Goal: Navigation & Orientation: Find specific page/section

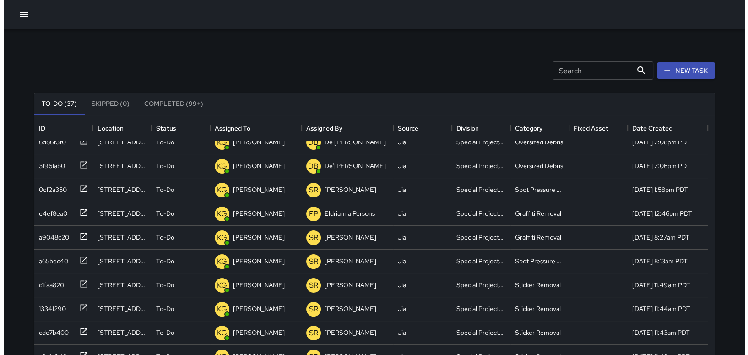
scroll to position [130, 0]
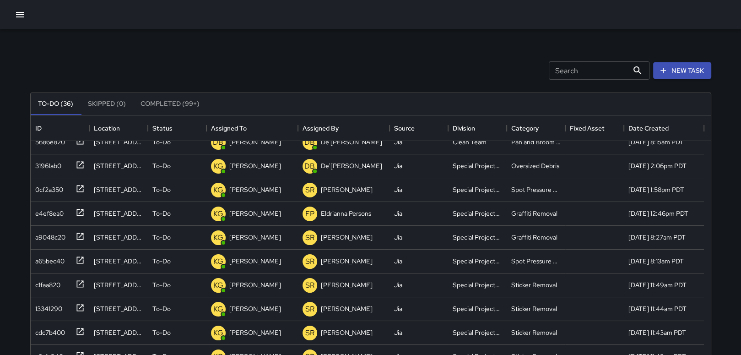
click at [20, 14] on icon "button" at bounding box center [20, 14] width 8 height 5
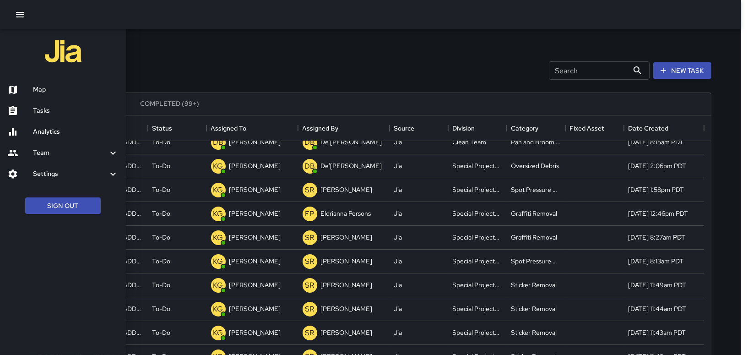
click at [41, 97] on div "Map" at bounding box center [63, 89] width 126 height 21
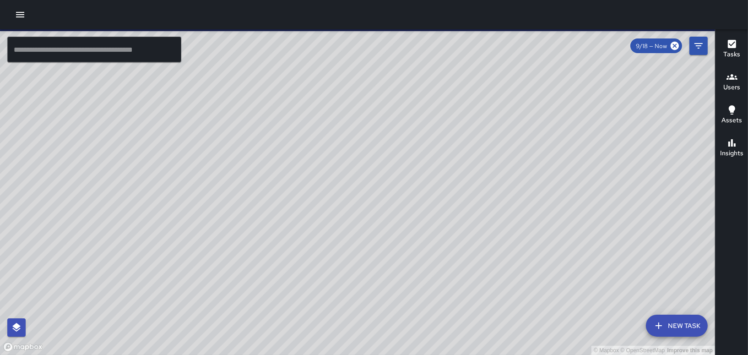
drag, startPoint x: 369, startPoint y: 170, endPoint x: 430, endPoint y: 92, distance: 99.3
click at [430, 92] on div "© Mapbox © OpenStreetMap Improve this map" at bounding box center [357, 191] width 715 height 325
click at [333, 155] on div "© Mapbox © OpenStreetMap Improve this map" at bounding box center [357, 191] width 715 height 325
click at [314, 147] on div "© Mapbox © OpenStreetMap Improve this map" at bounding box center [357, 191] width 715 height 325
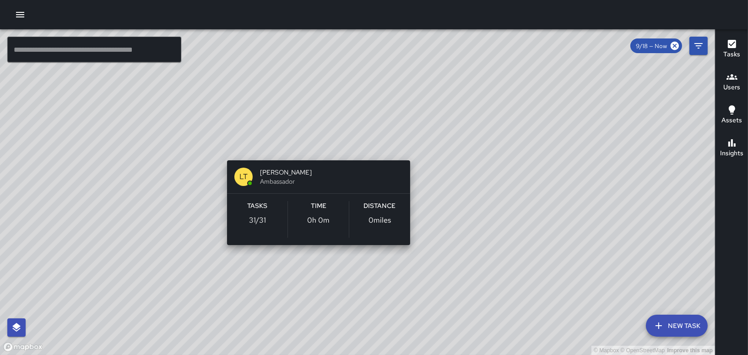
click at [316, 145] on div "© Mapbox © OpenStreetMap Improve this map LT [PERSON_NAME] Ambassador Tasks 31 …" at bounding box center [357, 191] width 715 height 325
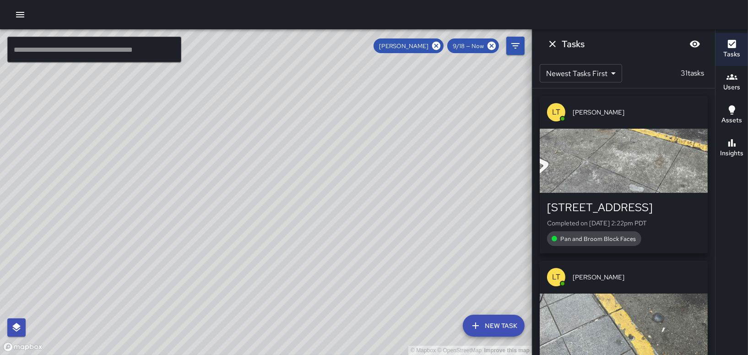
drag, startPoint x: 358, startPoint y: 157, endPoint x: 375, endPoint y: 65, distance: 93.3
click at [390, 58] on div "© Mapbox © OpenStreetMap Improve this map" at bounding box center [266, 191] width 532 height 325
drag, startPoint x: 317, startPoint y: 168, endPoint x: 367, endPoint y: 281, distance: 123.4
click at [367, 300] on div "© Mapbox © OpenStreetMap Improve this map" at bounding box center [266, 191] width 532 height 325
drag, startPoint x: 266, startPoint y: 240, endPoint x: 267, endPoint y: 219, distance: 20.7
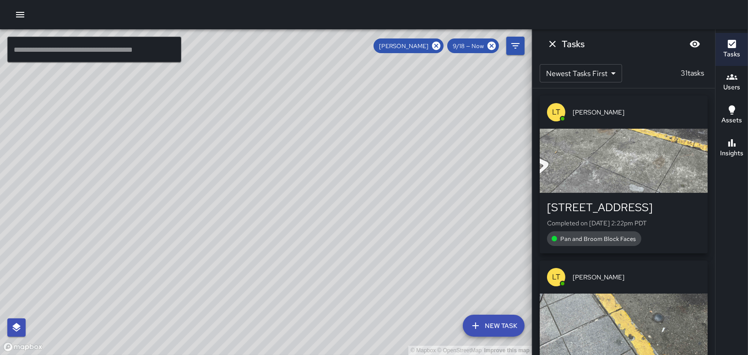
click at [267, 219] on div "© Mapbox © OpenStreetMap Improve this map" at bounding box center [266, 191] width 532 height 325
drag, startPoint x: 283, startPoint y: 169, endPoint x: 335, endPoint y: 324, distance: 163.0
click at [335, 325] on div "© Mapbox © OpenStreetMap Improve this map" at bounding box center [266, 191] width 532 height 325
drag, startPoint x: 328, startPoint y: 331, endPoint x: 264, endPoint y: 211, distance: 136.2
click at [264, 211] on div "© Mapbox © OpenStreetMap Improve this map" at bounding box center [266, 191] width 532 height 325
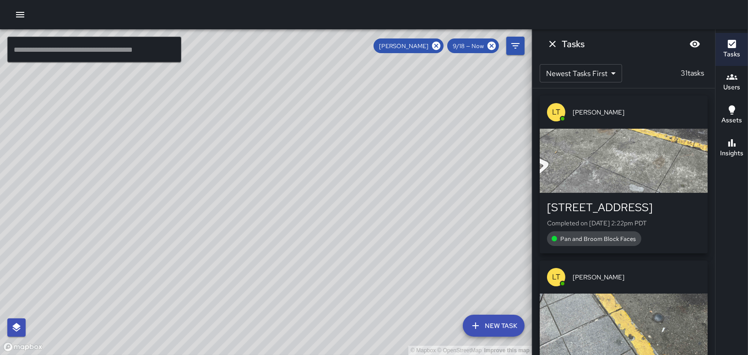
drag, startPoint x: 232, startPoint y: 106, endPoint x: 200, endPoint y: 107, distance: 32.5
click at [200, 107] on div "© Mapbox © OpenStreetMap Improve this map" at bounding box center [266, 191] width 532 height 325
drag, startPoint x: 222, startPoint y: 104, endPoint x: 241, endPoint y: 81, distance: 29.8
click at [197, 105] on div "© Mapbox © OpenStreetMap Improve this map" at bounding box center [266, 191] width 532 height 325
drag, startPoint x: 234, startPoint y: 221, endPoint x: 248, endPoint y: 135, distance: 87.2
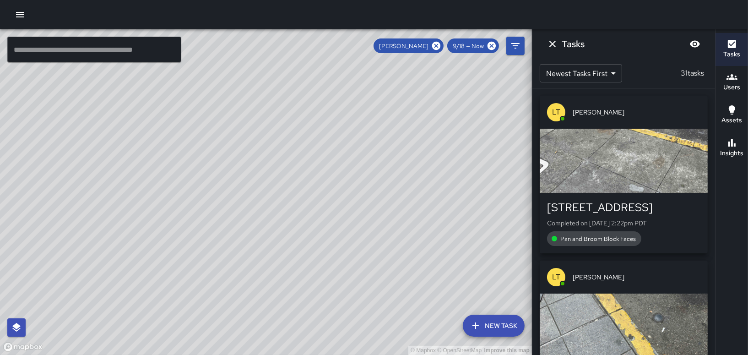
click at [248, 135] on div "© Mapbox © OpenStreetMap Improve this map" at bounding box center [266, 191] width 532 height 325
drag, startPoint x: 211, startPoint y: 222, endPoint x: 320, endPoint y: 173, distance: 119.7
click at [320, 174] on div "© Mapbox © OpenStreetMap Improve this map" at bounding box center [266, 191] width 532 height 325
drag, startPoint x: 318, startPoint y: 172, endPoint x: 300, endPoint y: 221, distance: 52.0
click at [300, 221] on div "© Mapbox © OpenStreetMap Improve this map" at bounding box center [266, 191] width 532 height 325
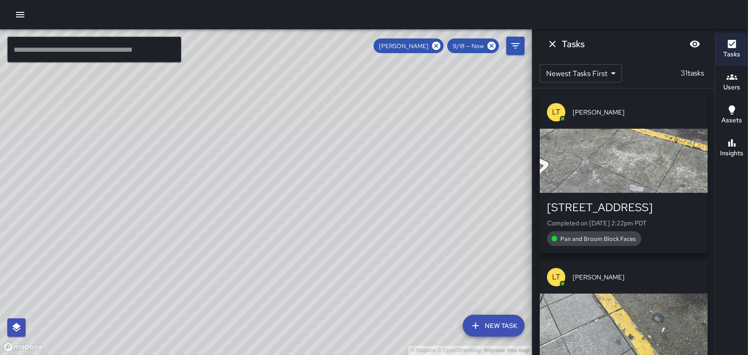
drag, startPoint x: 190, startPoint y: 233, endPoint x: 195, endPoint y: 281, distance: 48.8
click at [194, 293] on div "© Mapbox © OpenStreetMap Improve this map" at bounding box center [266, 191] width 532 height 325
drag, startPoint x: 369, startPoint y: 249, endPoint x: 290, endPoint y: 152, distance: 125.6
click at [357, 250] on div "© Mapbox © OpenStreetMap Improve this map" at bounding box center [266, 191] width 532 height 325
drag, startPoint x: 266, startPoint y: 195, endPoint x: 249, endPoint y: 215, distance: 25.6
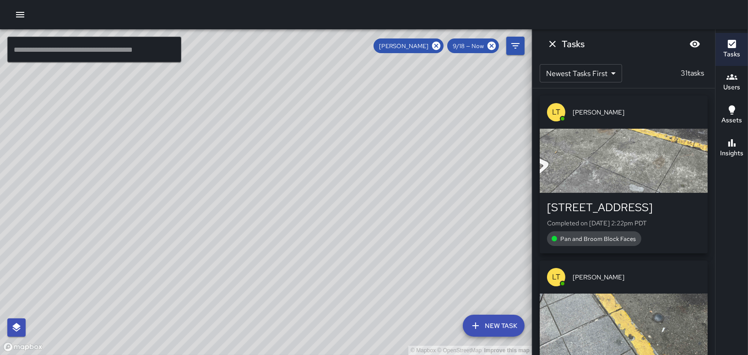
click at [249, 215] on div "© Mapbox © OpenStreetMap Improve this map" at bounding box center [266, 191] width 532 height 325
drag, startPoint x: 437, startPoint y: 213, endPoint x: 422, endPoint y: 164, distance: 51.1
click at [421, 166] on div "© Mapbox © OpenStreetMap Improve this map" at bounding box center [266, 191] width 532 height 325
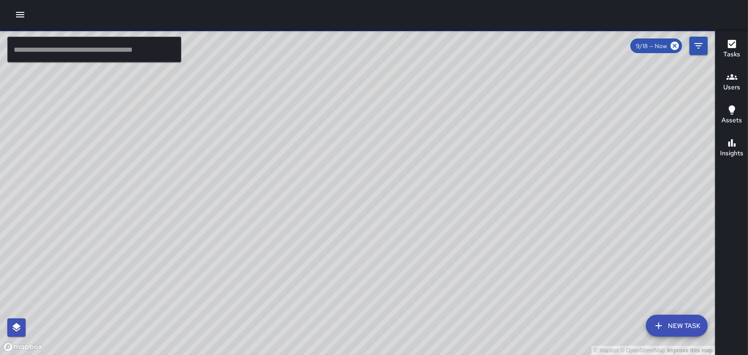
click at [300, 197] on div "© Mapbox © OpenStreetMap Improve this map GS [PERSON_NAME] [STREET_ADDRESS] Com…" at bounding box center [357, 191] width 715 height 325
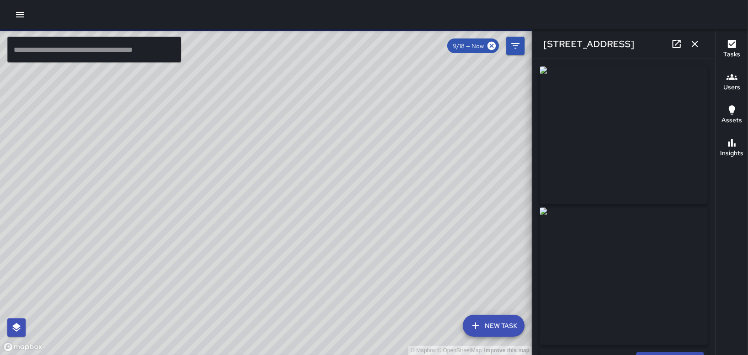
click at [267, 213] on div "© Mapbox © OpenStreetMap Improve this map" at bounding box center [266, 191] width 532 height 325
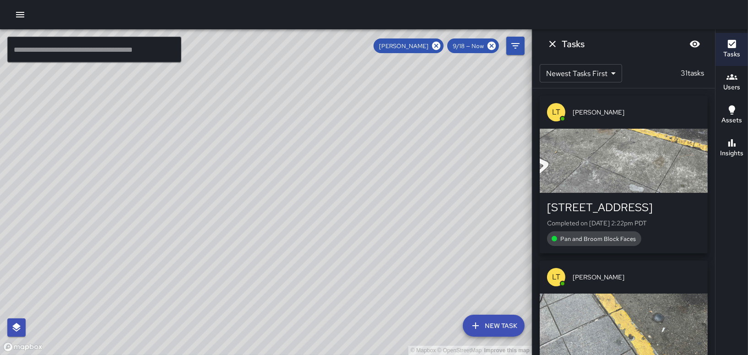
drag, startPoint x: 286, startPoint y: 206, endPoint x: 291, endPoint y: 197, distance: 10.4
click at [291, 197] on div "© Mapbox © OpenStreetMap Improve this map" at bounding box center [266, 191] width 532 height 325
drag, startPoint x: 376, startPoint y: 92, endPoint x: 356, endPoint y: 147, distance: 58.4
click at [356, 147] on div "© Mapbox © OpenStreetMap Improve this map" at bounding box center [266, 191] width 532 height 325
